Goal: Transaction & Acquisition: Purchase product/service

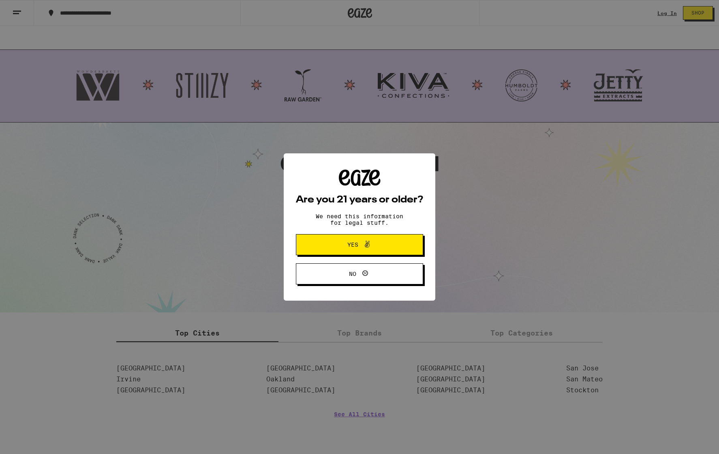
click at [350, 247] on span "Yes" at bounding box center [352, 245] width 11 height 6
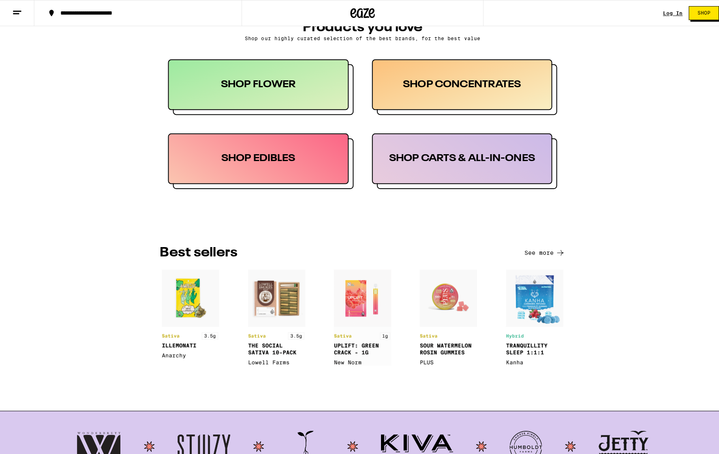
scroll to position [143, 0]
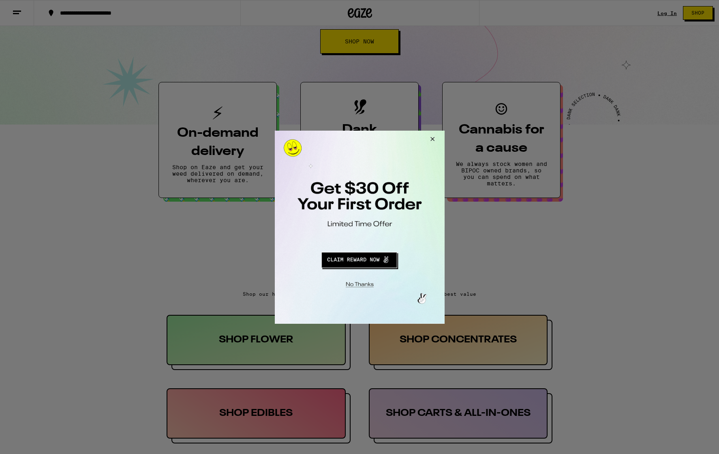
click at [381, 261] on button "Redirect to URL" at bounding box center [358, 258] width 141 height 19
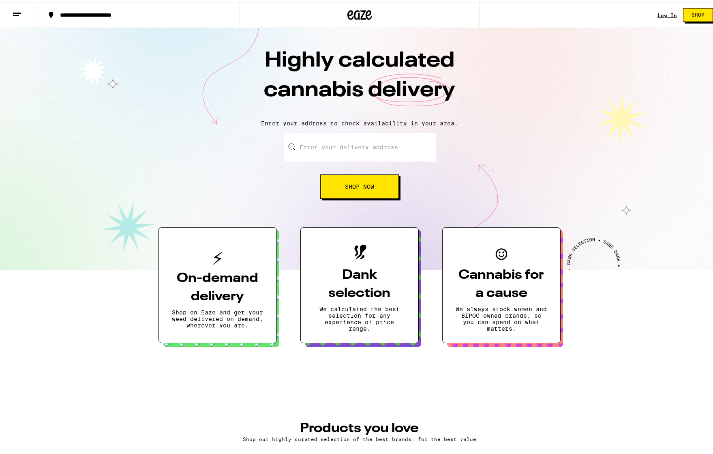
click at [682, 126] on div "Highly calculated cannabis delivery Enter your address to check availability in…" at bounding box center [359, 147] width 719 height 242
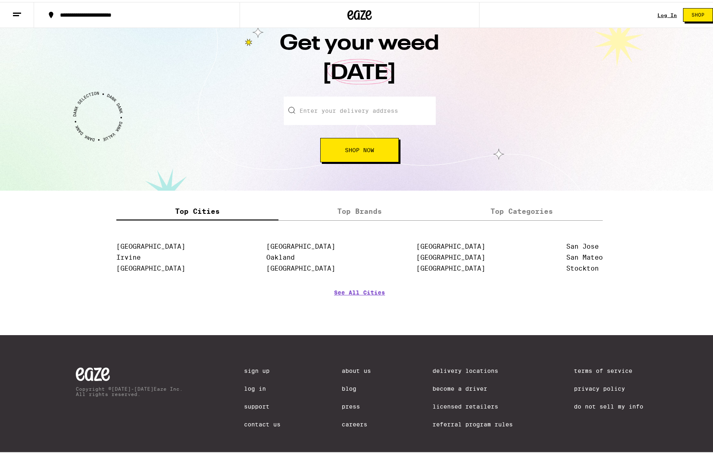
scroll to position [893, 0]
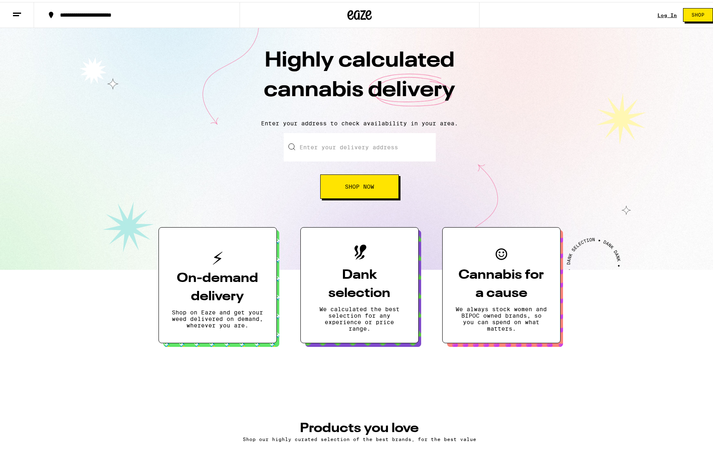
click at [15, 14] on icon at bounding box center [17, 13] width 10 height 10
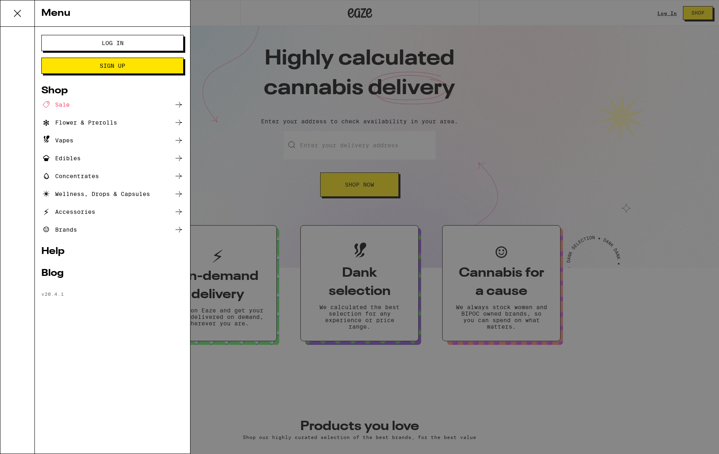
click at [281, 70] on div "Menu Log In Sign Up Shop Sale Flower & Prerolls Vapes Edibles Concentrates Well…" at bounding box center [359, 227] width 719 height 454
